Goal: Transaction & Acquisition: Purchase product/service

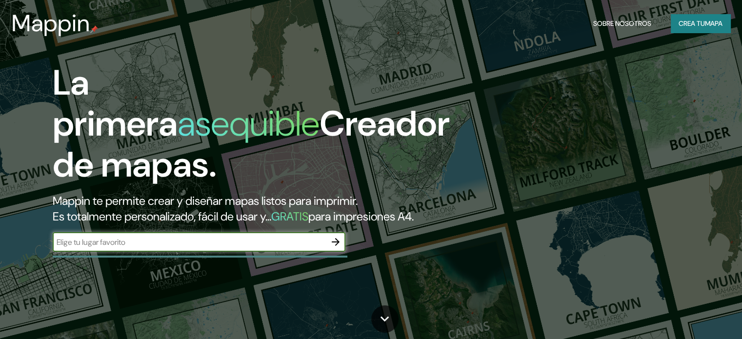
click at [307, 204] on font "Mappin te permite crear y diseñar mapas listos para imprimir." at bounding box center [205, 200] width 305 height 15
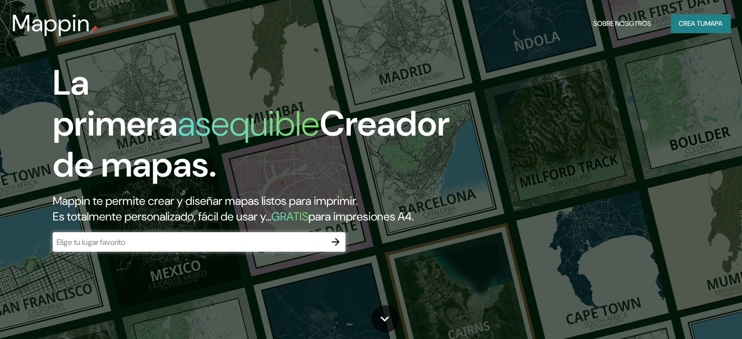
click at [239, 249] on div "​" at bounding box center [199, 242] width 293 height 20
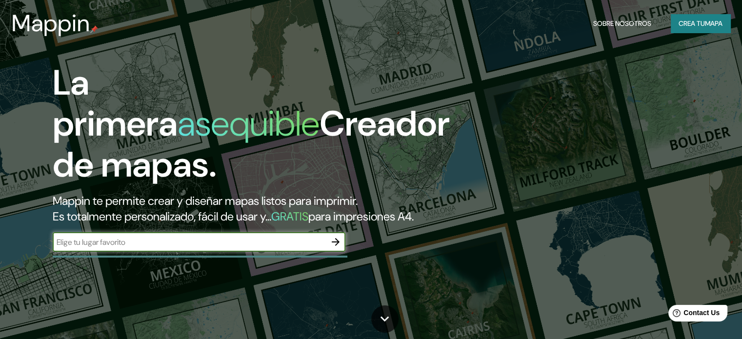
type input "P"
type input "A"
type input "CASA DEL ARTE UDEC"
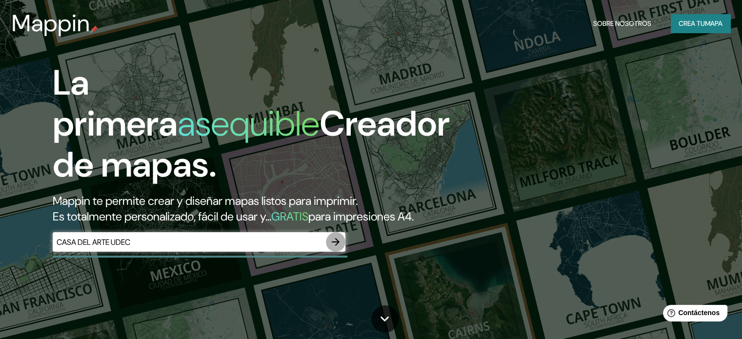
click at [331, 248] on icon "button" at bounding box center [336, 242] width 12 height 12
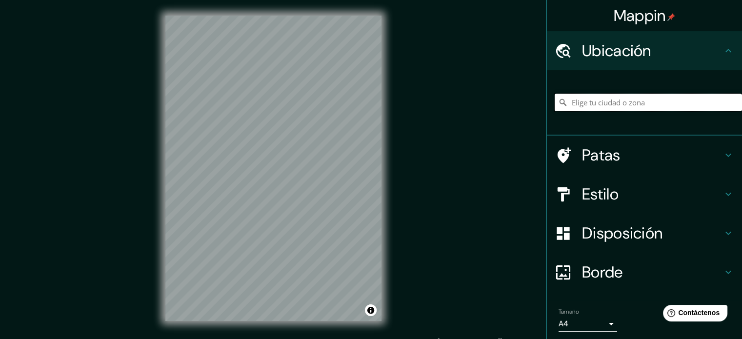
click at [626, 95] on input "Elige tu ciudad o zona" at bounding box center [647, 103] width 187 height 18
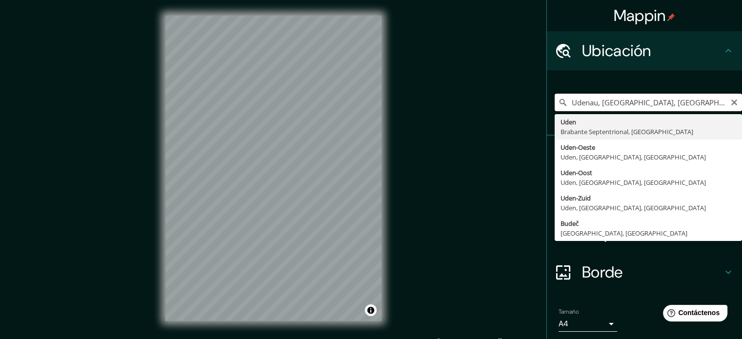
click at [688, 103] on input "Udenau, [GEOGRAPHIC_DATA], [GEOGRAPHIC_DATA]" at bounding box center [647, 103] width 187 height 18
click at [687, 104] on input "Udenau, [GEOGRAPHIC_DATA], [GEOGRAPHIC_DATA]" at bounding box center [647, 103] width 187 height 18
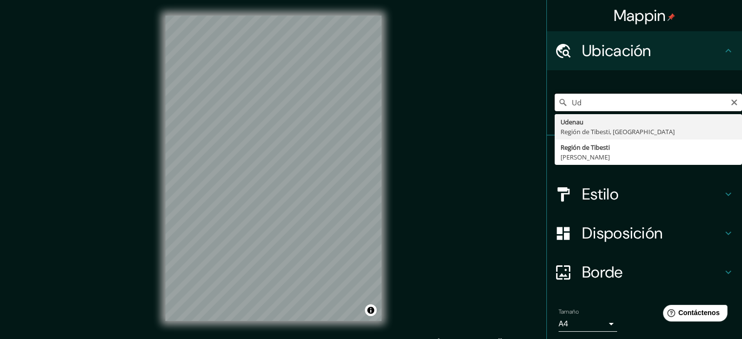
type input "U"
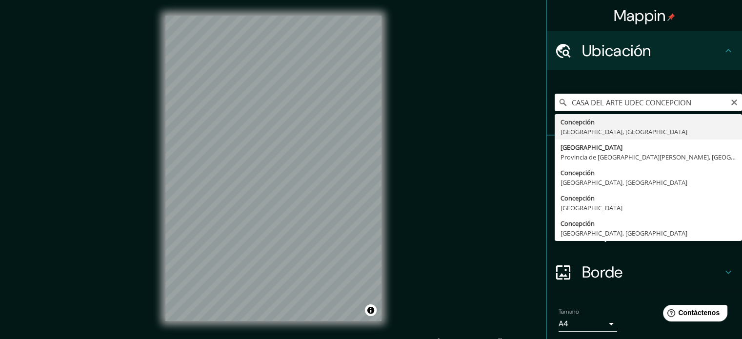
type input "[GEOGRAPHIC_DATA], [GEOGRAPHIC_DATA], [GEOGRAPHIC_DATA]"
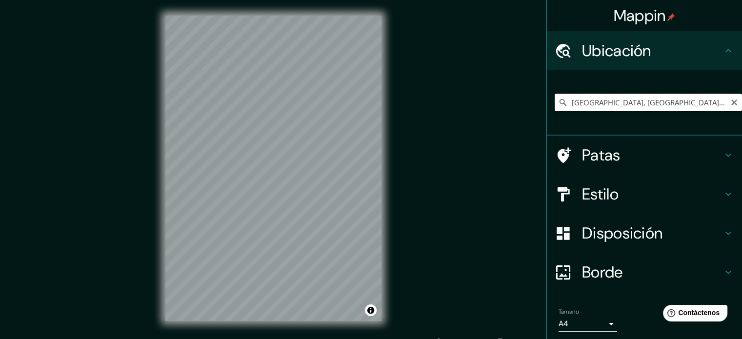
click at [639, 99] on input "[GEOGRAPHIC_DATA], [GEOGRAPHIC_DATA], [GEOGRAPHIC_DATA]" at bounding box center [647, 103] width 187 height 18
click at [692, 103] on input "[GEOGRAPHIC_DATA], [GEOGRAPHIC_DATA], [GEOGRAPHIC_DATA]" at bounding box center [647, 103] width 187 height 18
click at [605, 321] on body "Mappin Ubicación Concepción, [GEOGRAPHIC_DATA], [GEOGRAPHIC_DATA] Patas Estilo …" at bounding box center [371, 169] width 742 height 339
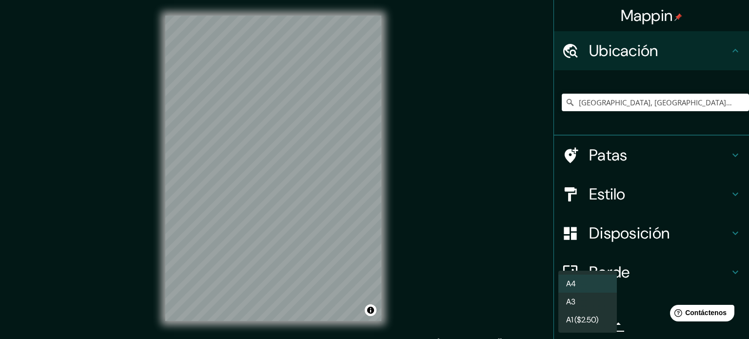
click at [605, 298] on li "A3" at bounding box center [587, 302] width 59 height 18
type input "a4"
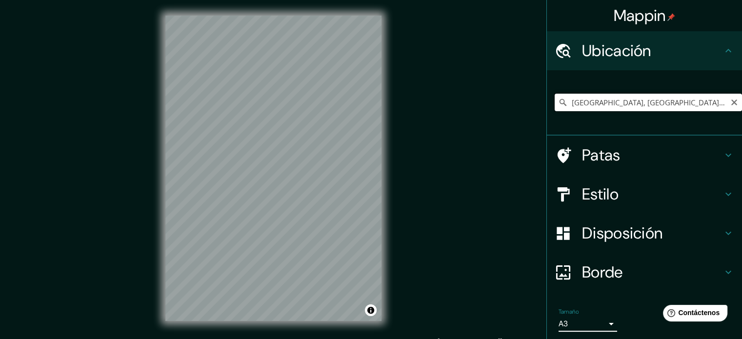
click at [687, 99] on input "[GEOGRAPHIC_DATA], [GEOGRAPHIC_DATA], [GEOGRAPHIC_DATA]" at bounding box center [647, 103] width 187 height 18
click at [697, 99] on input "[GEOGRAPHIC_DATA], [GEOGRAPHIC_DATA], [GEOGRAPHIC_DATA]" at bounding box center [647, 103] width 187 height 18
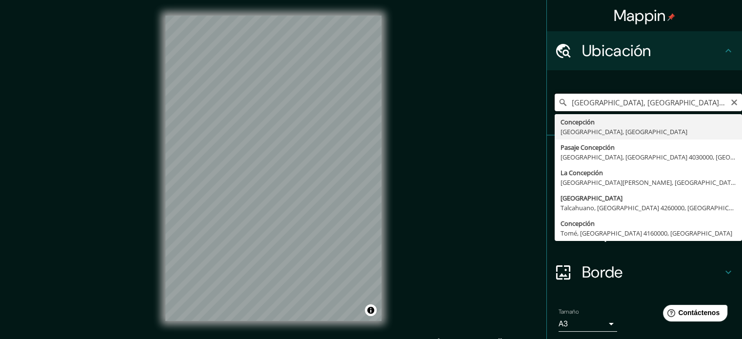
click at [713, 101] on input "[GEOGRAPHIC_DATA], [GEOGRAPHIC_DATA], [GEOGRAPHIC_DATA] UDEC" at bounding box center [647, 103] width 187 height 18
type input "[GEOGRAPHIC_DATA], [GEOGRAPHIC_DATA], [GEOGRAPHIC_DATA] UDEC"
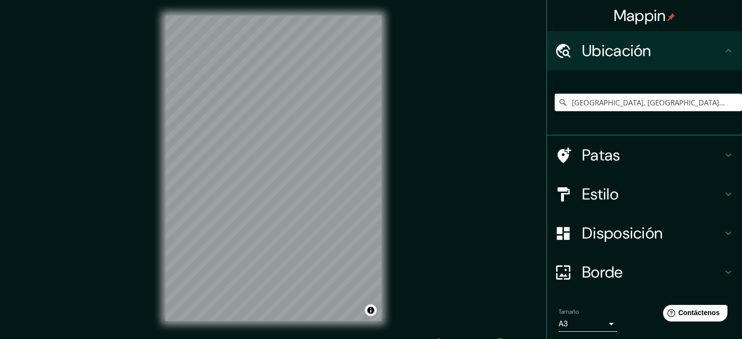
click at [440, 319] on div "Mappin [GEOGRAPHIC_DATA], [GEOGRAPHIC_DATA], [GEOGRAPHIC_DATA] [GEOGRAPHIC_DATA…" at bounding box center [371, 176] width 742 height 352
click at [138, 140] on div "Mappin [GEOGRAPHIC_DATA], [GEOGRAPHIC_DATA], [GEOGRAPHIC_DATA] [GEOGRAPHIC_DATA…" at bounding box center [371, 176] width 742 height 352
click at [280, 329] on div "© Mapbox © OpenStreetMap Improve this map" at bounding box center [273, 168] width 247 height 336
click at [714, 181] on div "Estilo" at bounding box center [644, 194] width 195 height 39
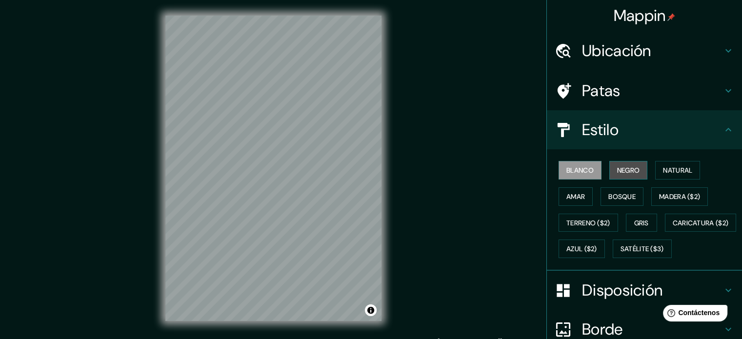
click at [624, 167] on font "Negro" at bounding box center [628, 170] width 23 height 9
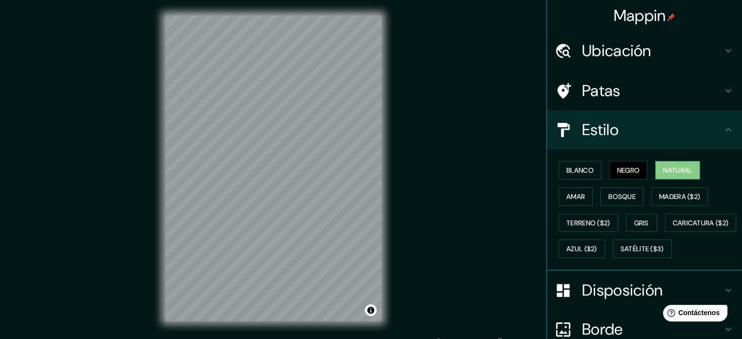
click at [670, 175] on font "Natural" at bounding box center [677, 170] width 29 height 13
click at [573, 197] on font "Amar" at bounding box center [575, 196] width 19 height 9
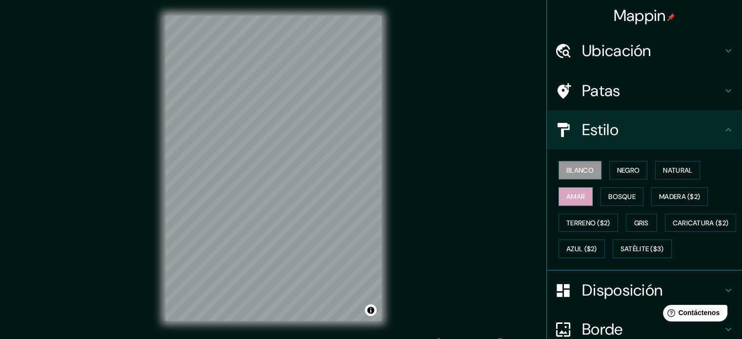
click at [567, 171] on font "Blanco" at bounding box center [579, 170] width 27 height 9
click at [404, 101] on div "Mappin [GEOGRAPHIC_DATA], [GEOGRAPHIC_DATA], [GEOGRAPHIC_DATA] [GEOGRAPHIC_DATA…" at bounding box center [371, 176] width 742 height 352
click at [482, 95] on div "Mappin [GEOGRAPHIC_DATA], [GEOGRAPHIC_DATA], [GEOGRAPHIC_DATA] [GEOGRAPHIC_DATA…" at bounding box center [371, 176] width 742 height 352
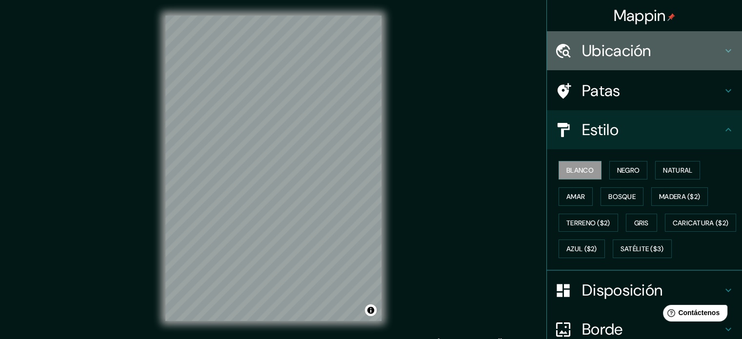
drag, startPoint x: 677, startPoint y: 52, endPoint x: 674, endPoint y: 79, distance: 27.0
click at [677, 53] on h4 "Ubicación" at bounding box center [652, 51] width 140 height 20
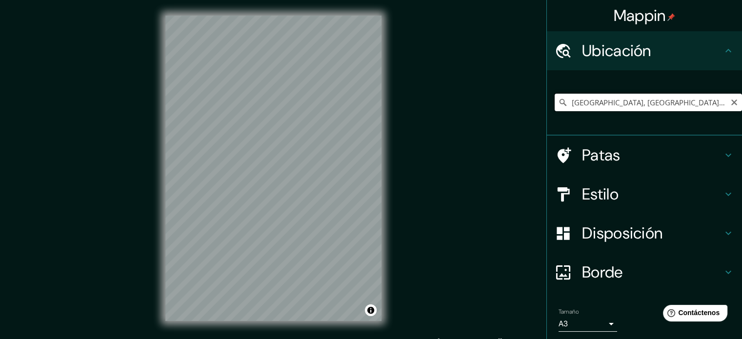
click at [710, 105] on input "[GEOGRAPHIC_DATA], [GEOGRAPHIC_DATA], [GEOGRAPHIC_DATA] UDEC" at bounding box center [647, 103] width 187 height 18
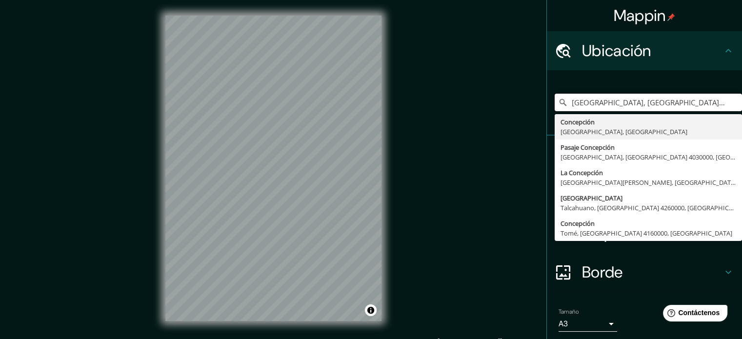
drag, startPoint x: 711, startPoint y: 103, endPoint x: 499, endPoint y: 106, distance: 211.6
click at [499, 106] on div "Mappin [GEOGRAPHIC_DATA], [GEOGRAPHIC_DATA], [GEOGRAPHIC_DATA] [GEOGRAPHIC_DATA…" at bounding box center [371, 176] width 742 height 352
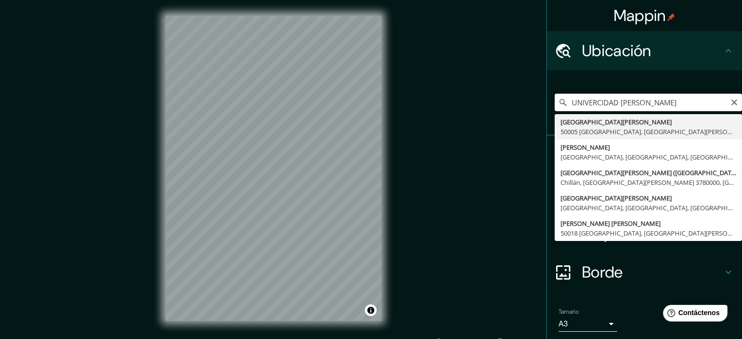
type input "UNIVERCIDAD [PERSON_NAME]"
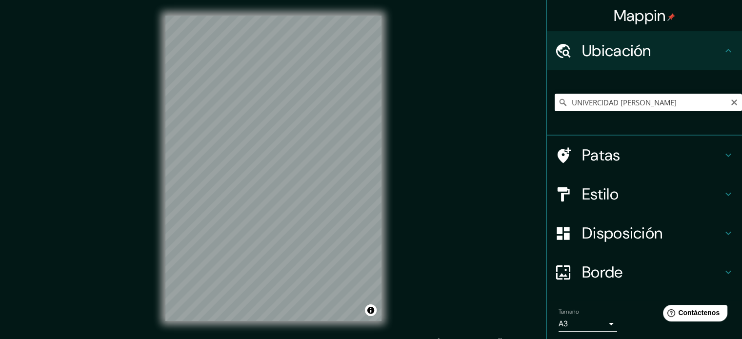
click at [496, 133] on div "Mappin Ubicación UNIVERCIDAD DE CONCEPCION [STREET_ADDRESS][PERSON_NAME][PERSON…" at bounding box center [371, 176] width 742 height 352
click at [418, 127] on div "Mappin Ubicación UNIVERCIDAD DE CONCEPCION [STREET_ADDRESS][PERSON_NAME][PERSON…" at bounding box center [371, 176] width 742 height 352
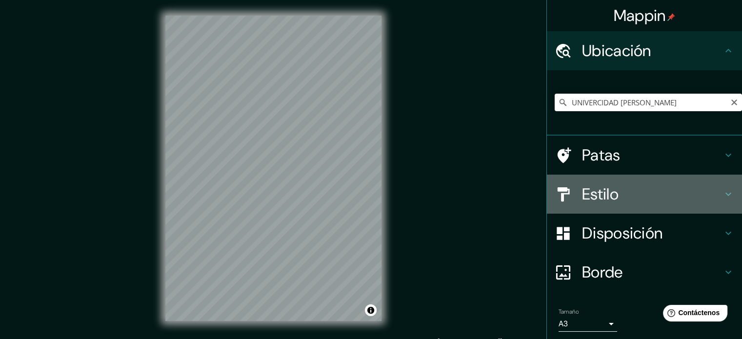
click at [685, 190] on h4 "Estilo" at bounding box center [652, 194] width 140 height 20
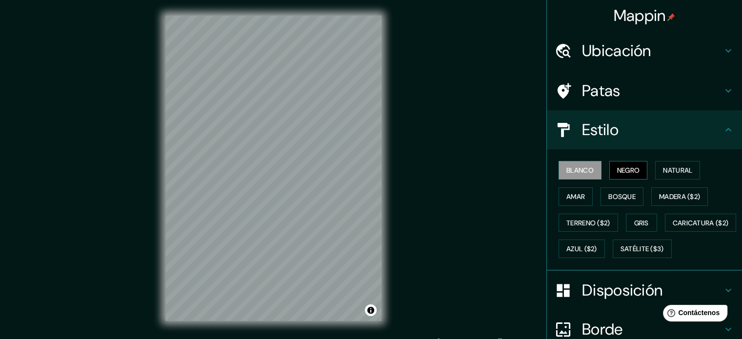
click at [621, 173] on font "Negro" at bounding box center [628, 170] width 23 height 9
click at [671, 171] on font "Natural" at bounding box center [677, 170] width 29 height 9
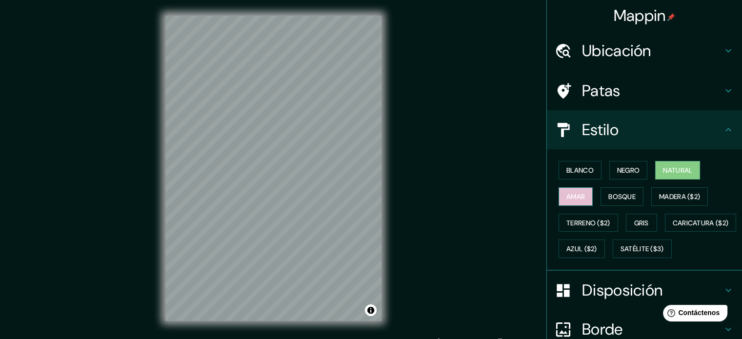
click at [568, 197] on font "Amar" at bounding box center [575, 196] width 19 height 9
click at [628, 196] on font "Bosque" at bounding box center [621, 196] width 27 height 9
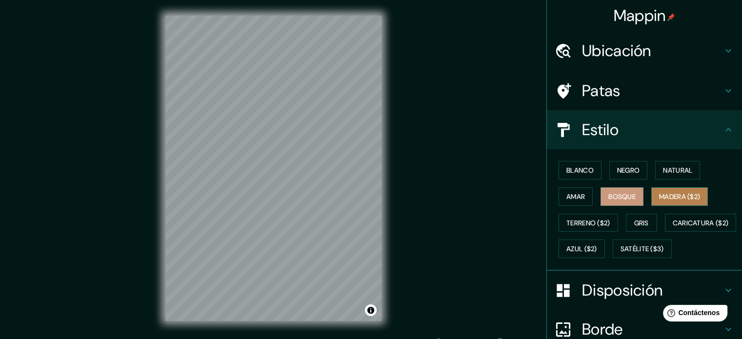
click at [661, 195] on font "Madera ($2)" at bounding box center [679, 196] width 41 height 9
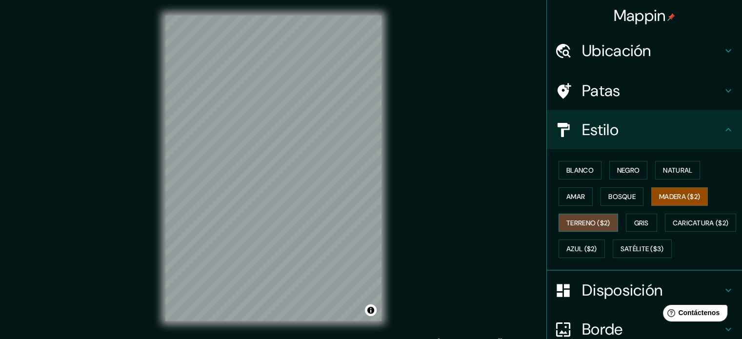
click at [586, 224] on font "Terreno ($2)" at bounding box center [588, 222] width 44 height 9
click at [646, 222] on button "Gris" at bounding box center [641, 223] width 31 height 19
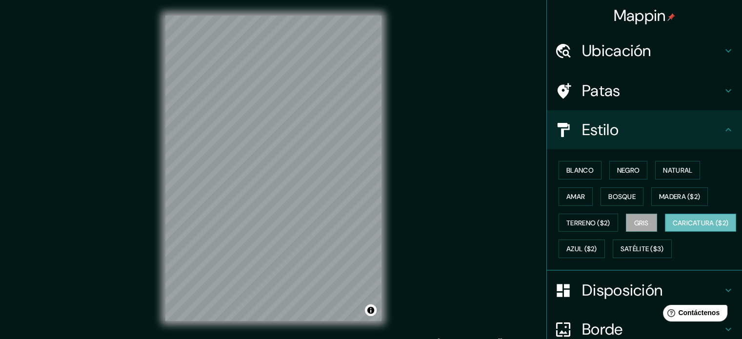
click at [672, 227] on font "Caricatura ($2)" at bounding box center [700, 222] width 56 height 9
click at [597, 245] on font "Azul ($2)" at bounding box center [581, 249] width 31 height 9
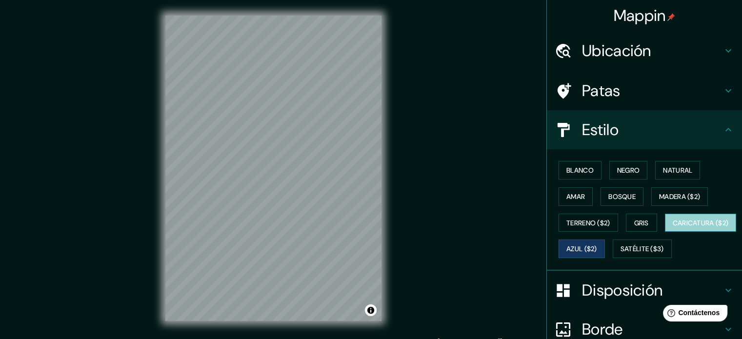
click at [672, 227] on font "Caricatura ($2)" at bounding box center [700, 222] width 56 height 9
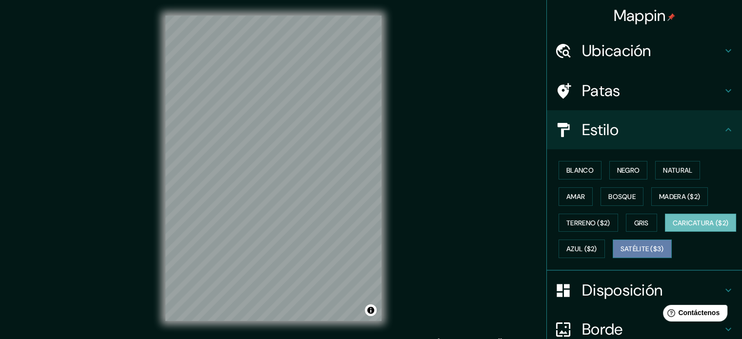
click at [620, 254] on font "Satélite ($3)" at bounding box center [641, 249] width 43 height 9
click at [672, 227] on font "Caricatura ($2)" at bounding box center [700, 222] width 56 height 9
click at [581, 171] on font "Blanco" at bounding box center [579, 170] width 27 height 9
